Goal: Navigation & Orientation: Find specific page/section

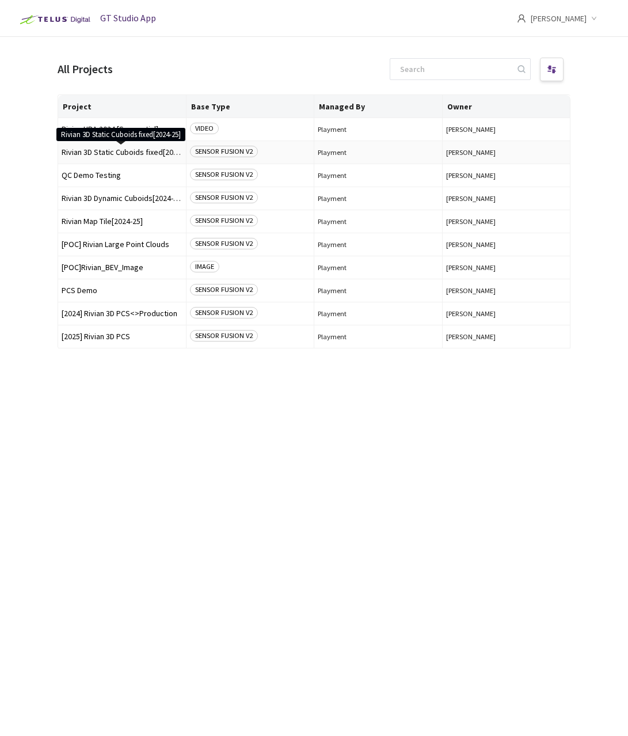
click at [103, 151] on span "Rivian 3D Static Cuboids fixed[2024-25]" at bounding box center [122, 152] width 121 height 9
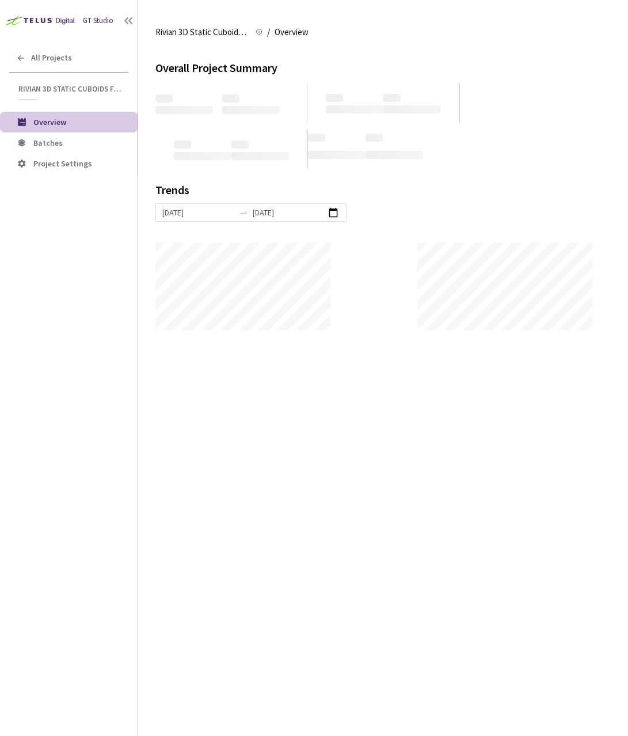
scroll to position [736, 628]
click at [51, 143] on span "Batches" at bounding box center [47, 143] width 29 height 10
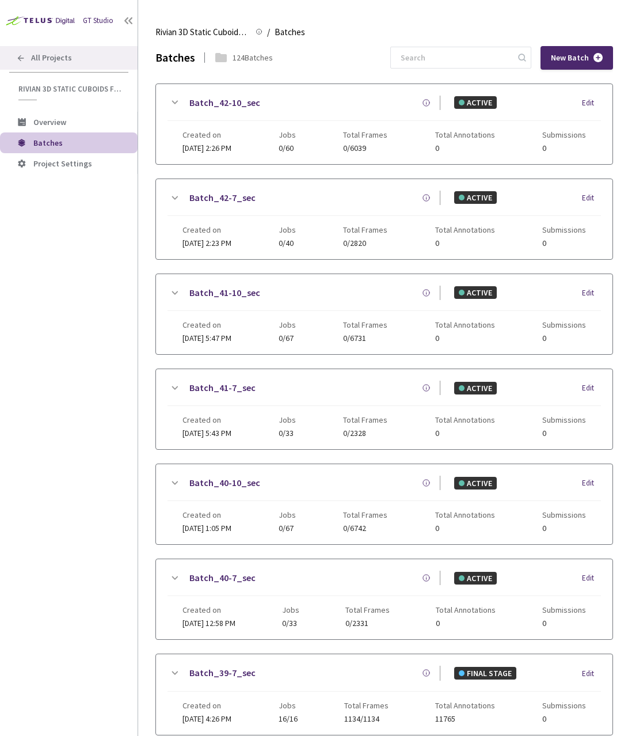
click at [69, 67] on div "All Projects" at bounding box center [69, 58] width 138 height 24
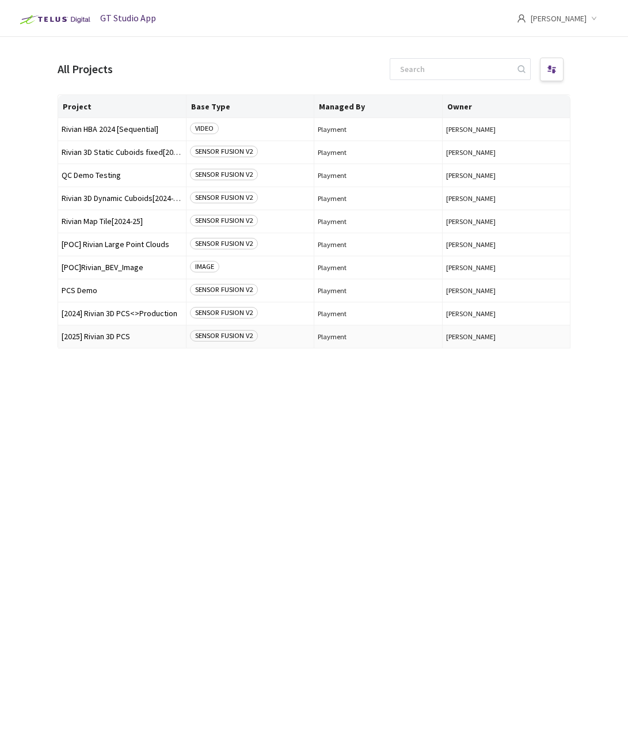
click at [111, 332] on span "[2025] Rivian 3D PCS" at bounding box center [122, 336] width 121 height 9
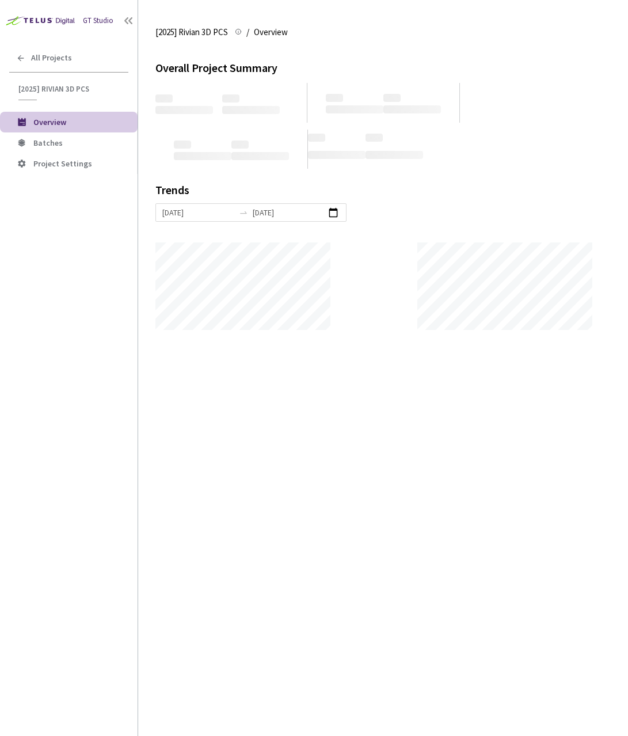
scroll to position [736, 628]
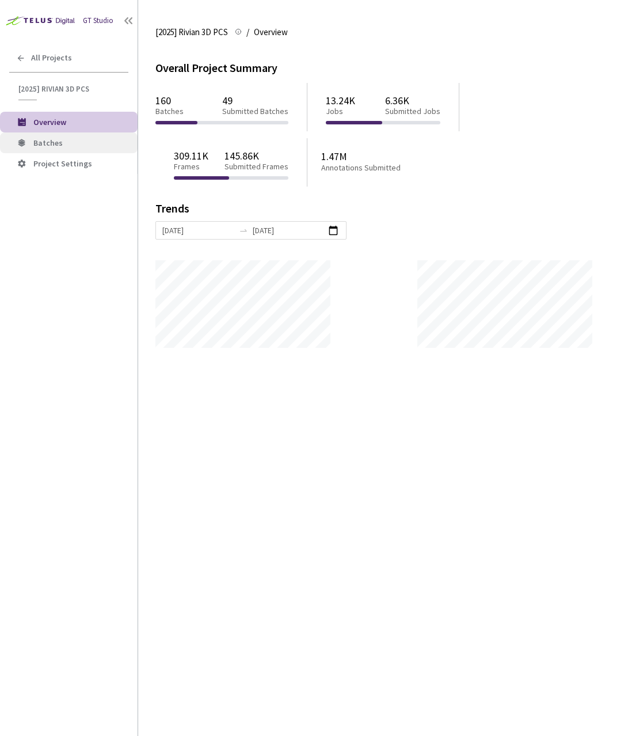
click at [50, 147] on li "Batches" at bounding box center [69, 142] width 138 height 21
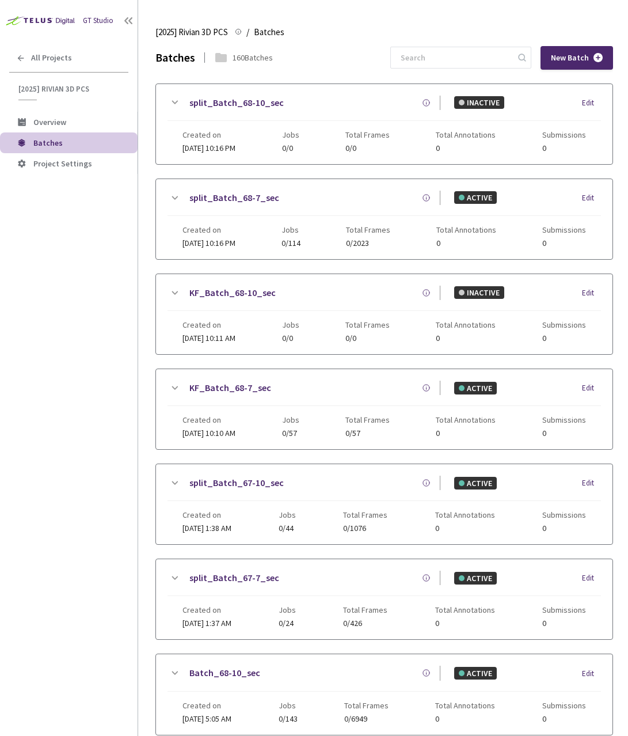
click at [94, 377] on div "GT Studio All Projects [2025] Rivian 3D PCS [2025] Rivian 3D PCS Overview Batch…" at bounding box center [69, 346] width 138 height 692
click at [67, 55] on span "All Projects" at bounding box center [51, 58] width 41 height 10
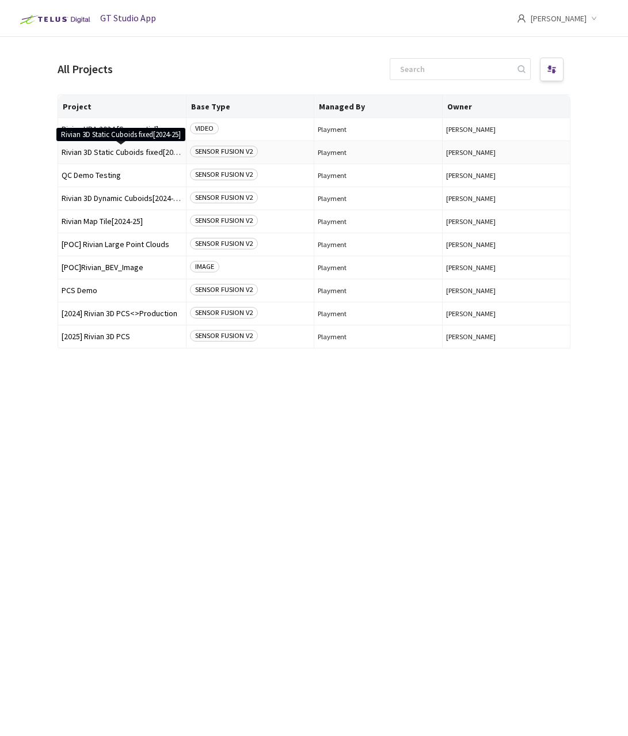
click at [128, 151] on span "Rivian 3D Static Cuboids fixed[2024-25]" at bounding box center [122, 152] width 121 height 9
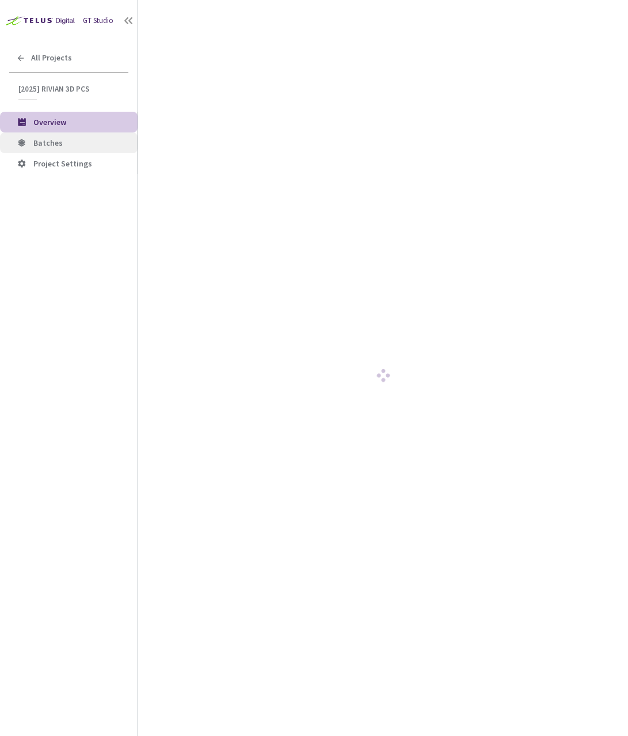
click at [111, 149] on li "Batches" at bounding box center [69, 142] width 138 height 21
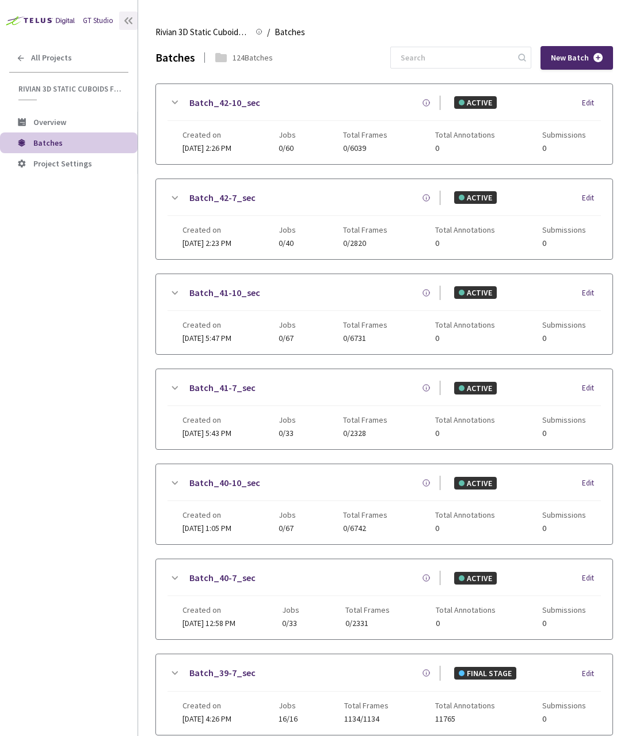
drag, startPoint x: 134, startPoint y: 552, endPoint x: 137, endPoint y: 22, distance: 529.9
click at [134, 551] on div "GT Studio All Projects Rivian 3D Static Cuboids fixed[2024-25] Rivian 3D Static…" at bounding box center [69, 346] width 138 height 692
click at [53, 62] on span "All Projects" at bounding box center [51, 58] width 41 height 10
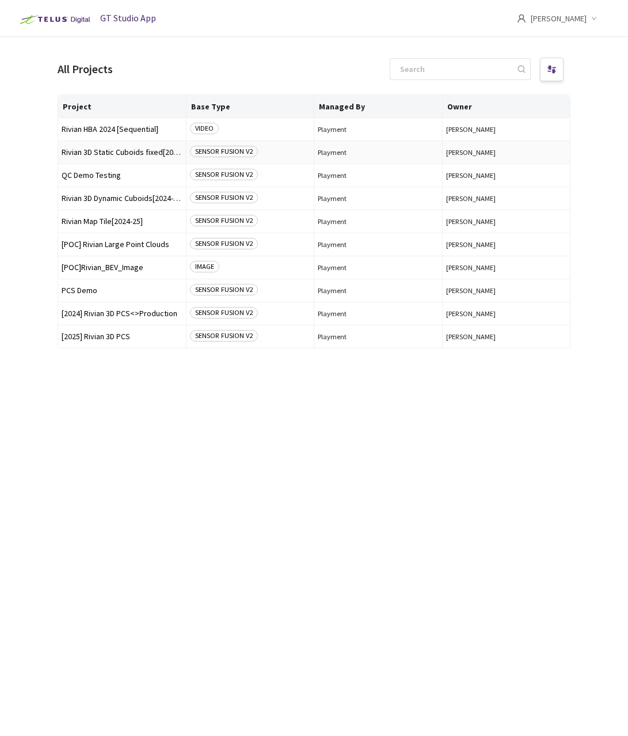
click at [135, 147] on td "Rivian 3D Static Cuboids fixed[2024-25] Rivian 3D Static Cuboids fixed[2024-25]" at bounding box center [122, 152] width 128 height 23
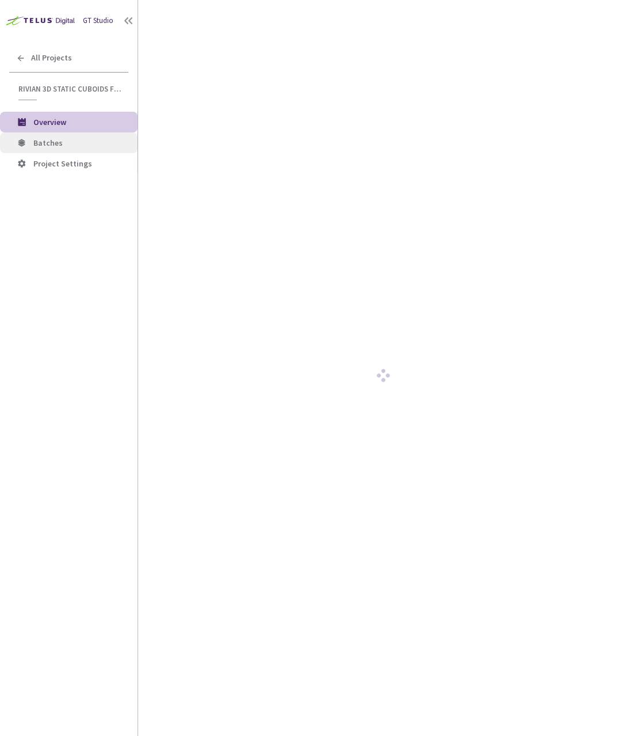
click at [79, 146] on span "Batches" at bounding box center [80, 143] width 95 height 10
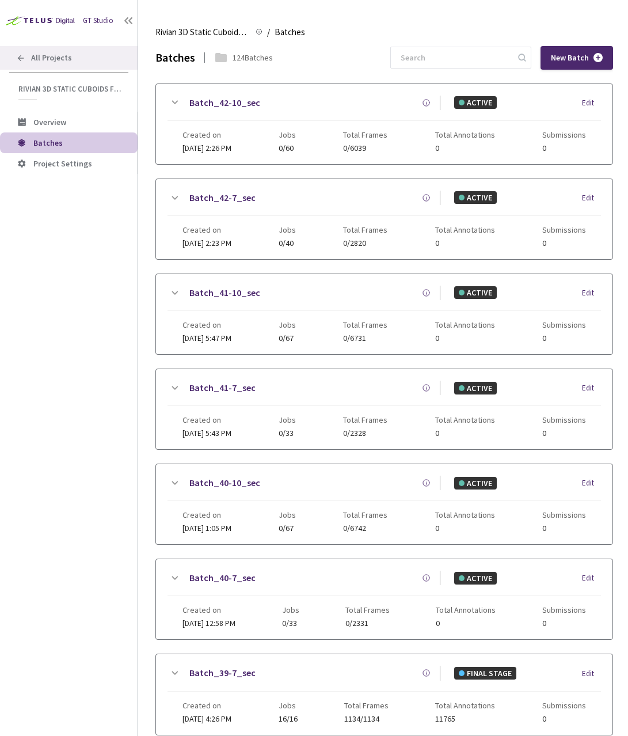
click at [49, 54] on span "All Projects" at bounding box center [51, 58] width 41 height 10
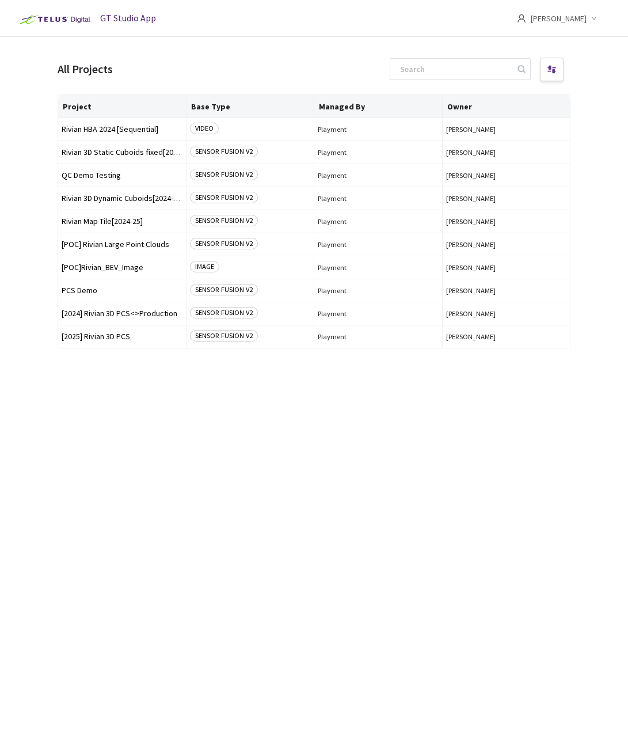
click at [30, 306] on main "All Projects Project Base Type Managed By Owner Rivian HBA 2024 [Sequential] VI…" at bounding box center [314, 405] width 628 height 736
